Goal: Check status: Check status

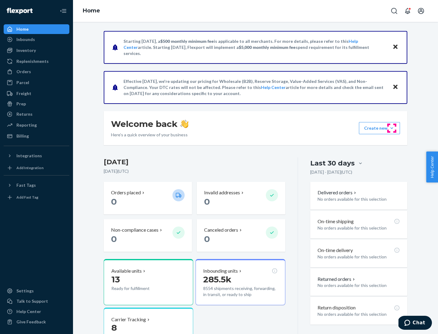
click at [392, 128] on button "Create new Create new inbound Create new order Create new product" at bounding box center [379, 128] width 41 height 12
click at [25, 40] on div "Inbounds" at bounding box center [25, 39] width 19 height 6
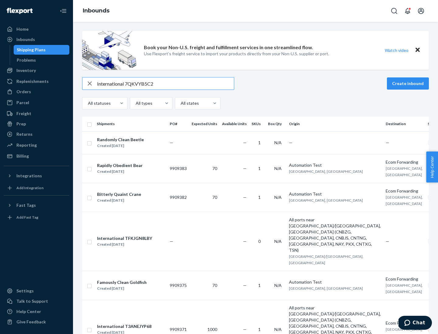
type input "International 7QKVYB5C29"
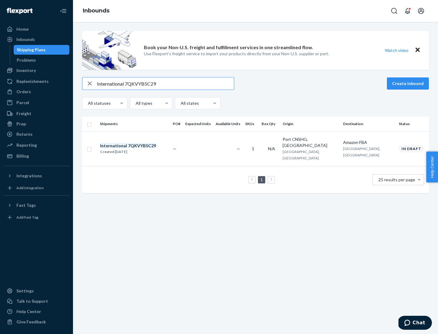
click at [138, 149] on div "Created [DATE]" at bounding box center [128, 152] width 56 height 6
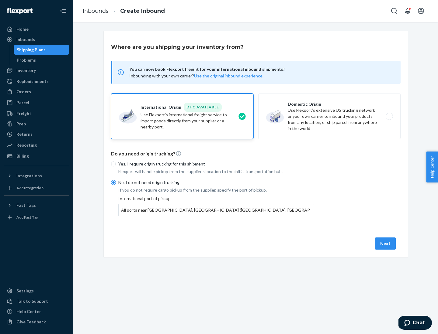
click at [386, 244] on button "Next" at bounding box center [385, 244] width 21 height 12
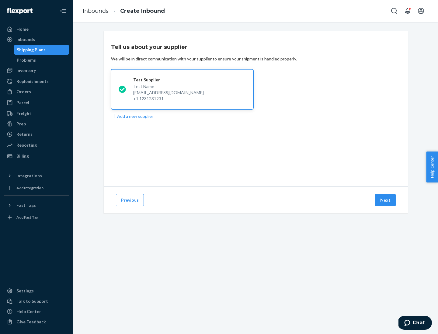
click at [386, 200] on button "Next" at bounding box center [385, 200] width 21 height 12
